Goal: Task Accomplishment & Management: Manage account settings

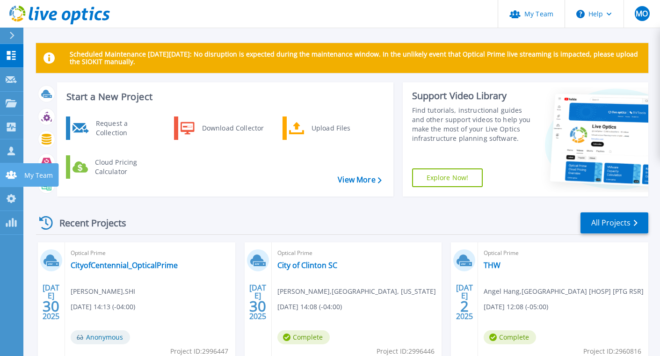
click at [12, 179] on icon at bounding box center [11, 175] width 11 height 8
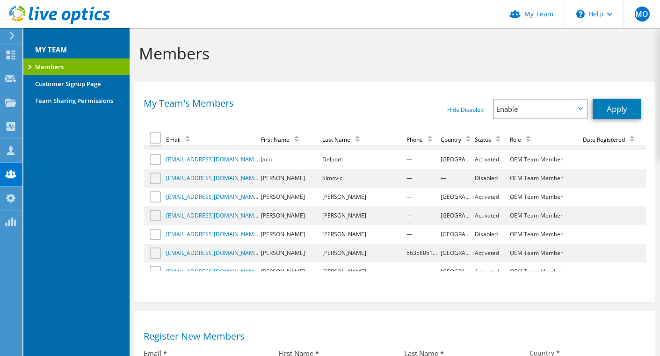
scroll to position [892, 0]
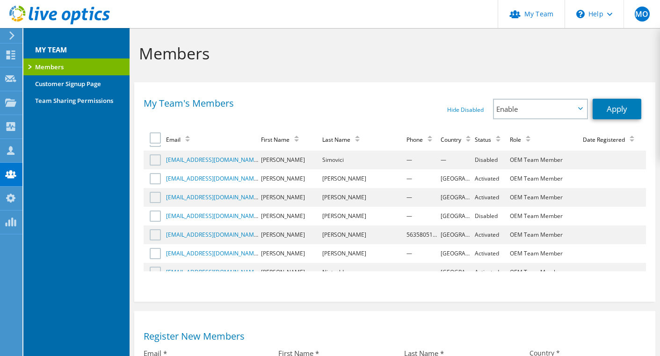
click at [475, 139] on div "Status" at bounding box center [490, 140] width 30 height 8
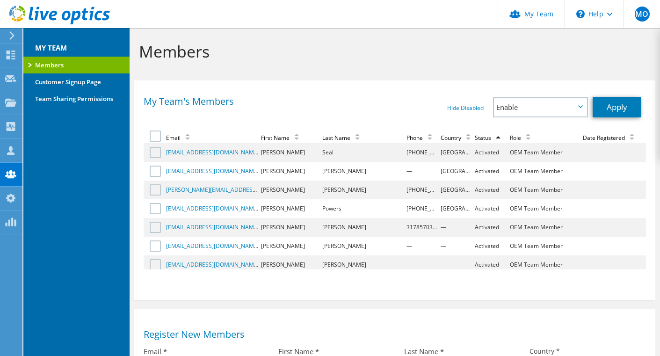
scroll to position [0, 0]
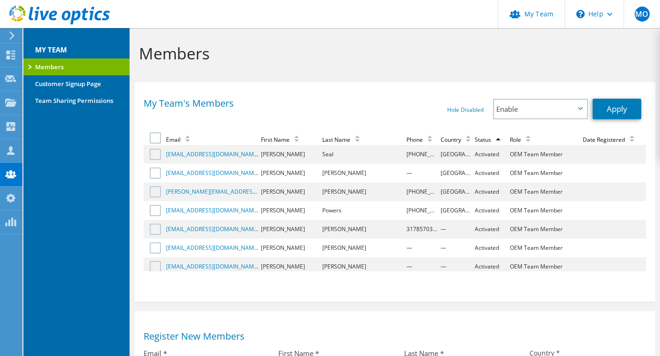
click at [172, 137] on div "Email" at bounding box center [180, 140] width 29 height 8
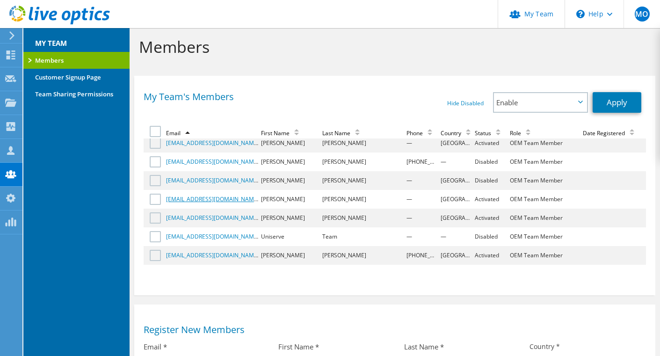
scroll to position [10, 0]
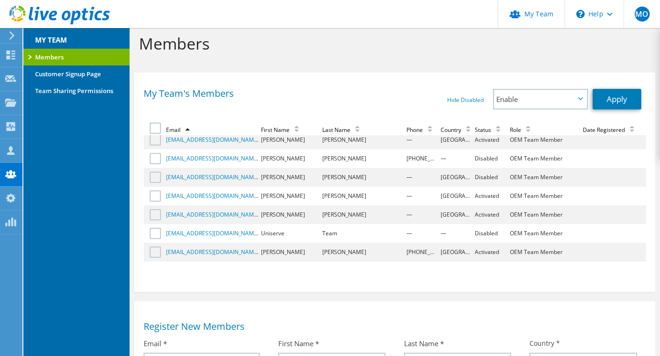
click at [475, 130] on div "Status" at bounding box center [490, 130] width 30 height 8
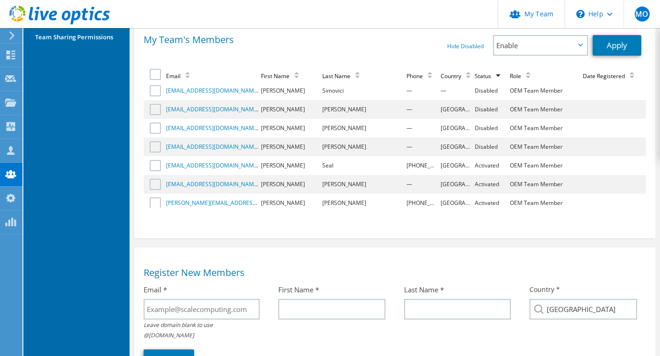
scroll to position [534, 0]
